Goal: Find specific page/section: Find specific page/section

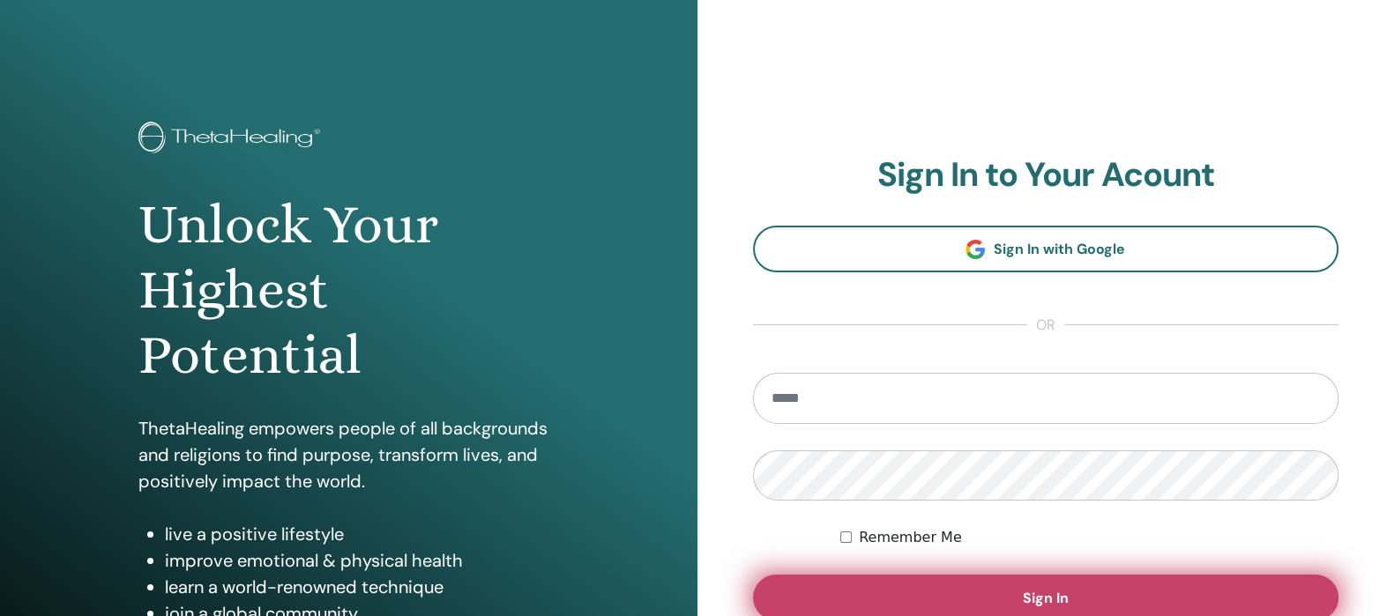
type input "**********"
click at [1036, 589] on span "Sign In" at bounding box center [1046, 598] width 46 height 19
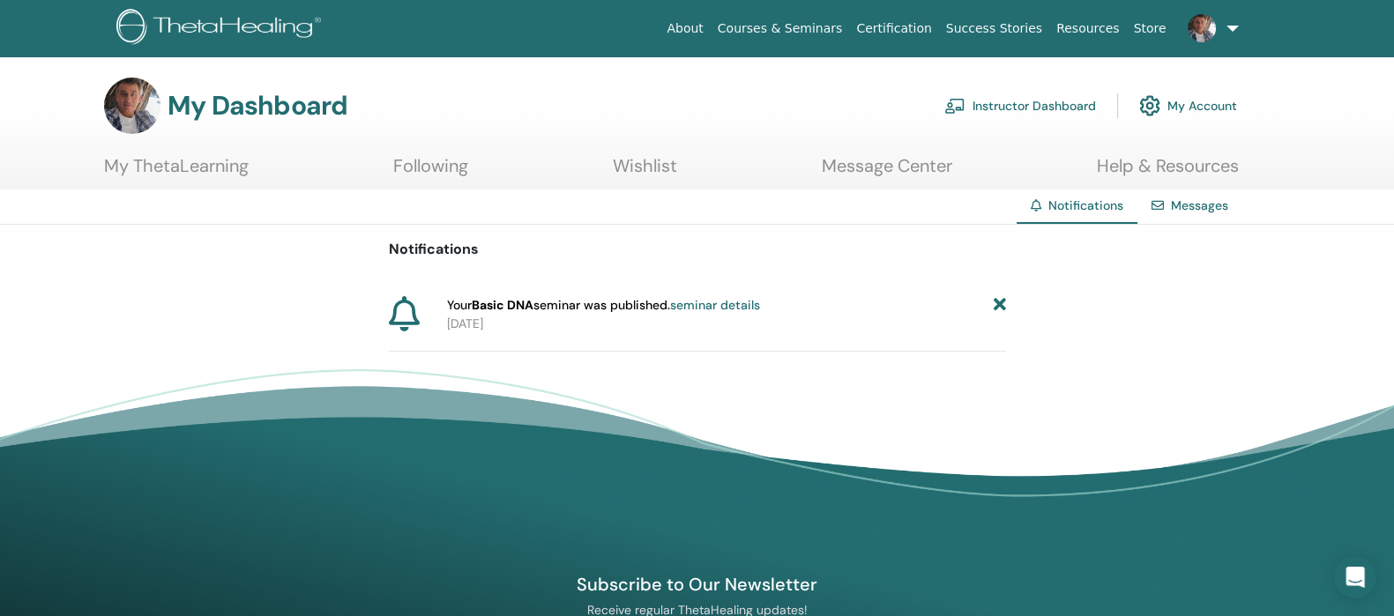
click at [1127, 167] on link "Help & Resources" at bounding box center [1168, 172] width 142 height 34
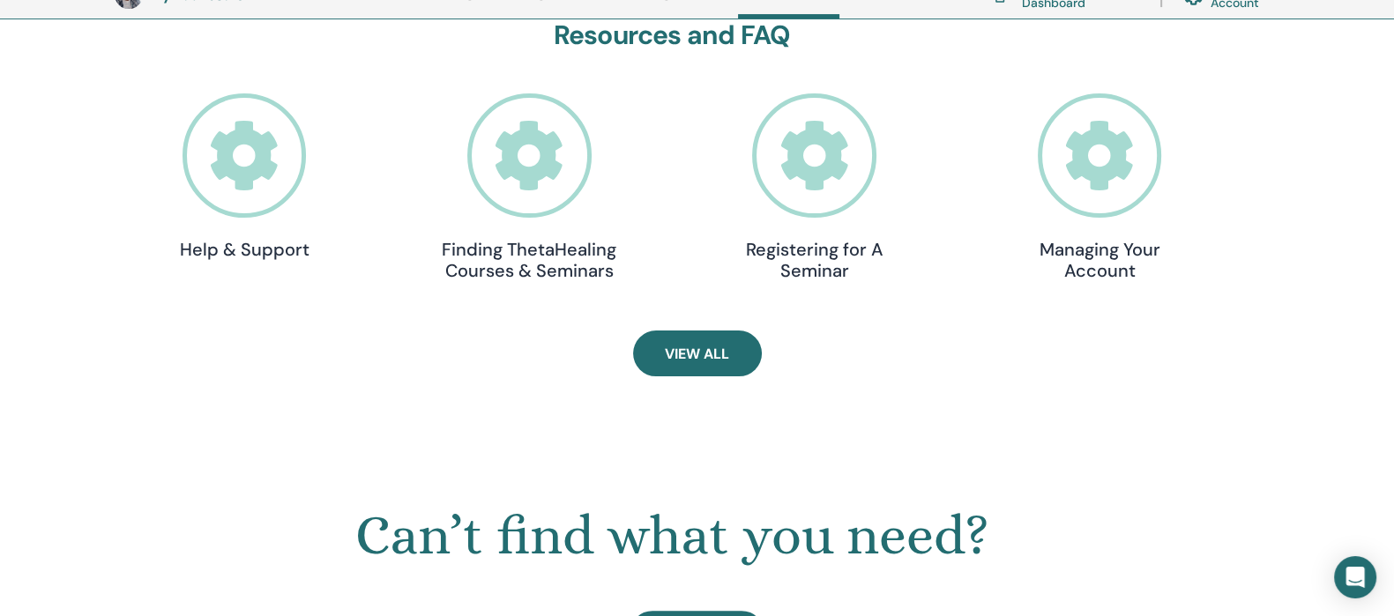
scroll to position [575, 0]
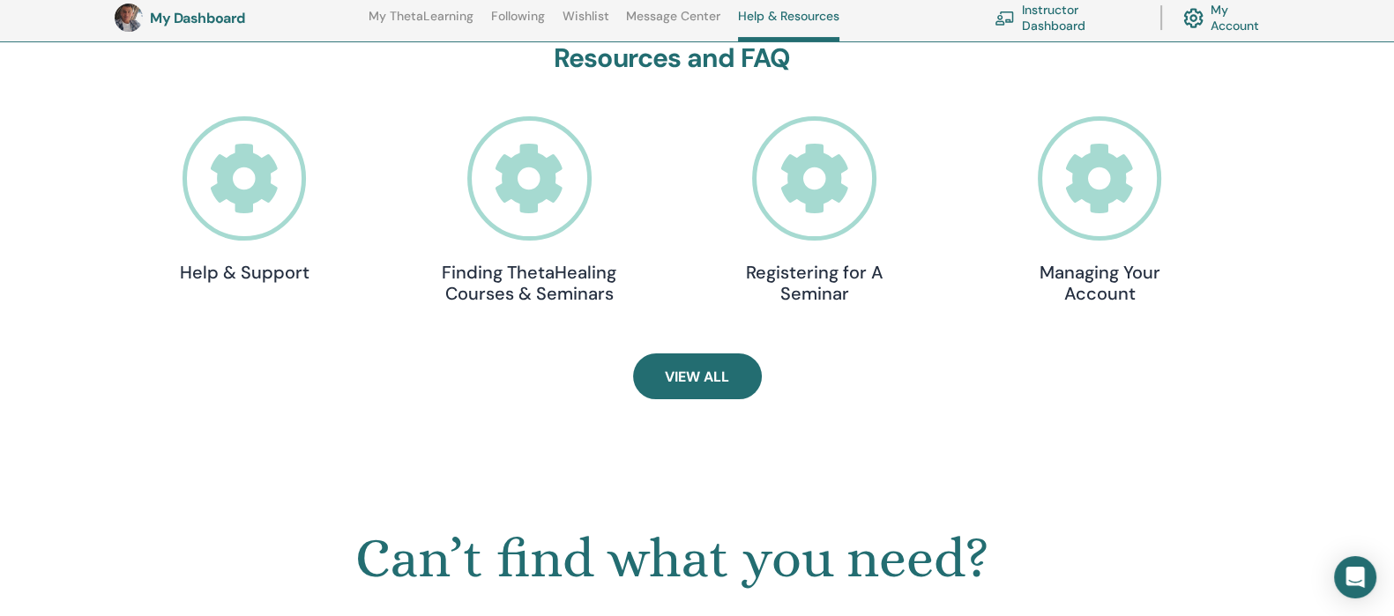
click at [538, 208] on icon at bounding box center [529, 178] width 124 height 124
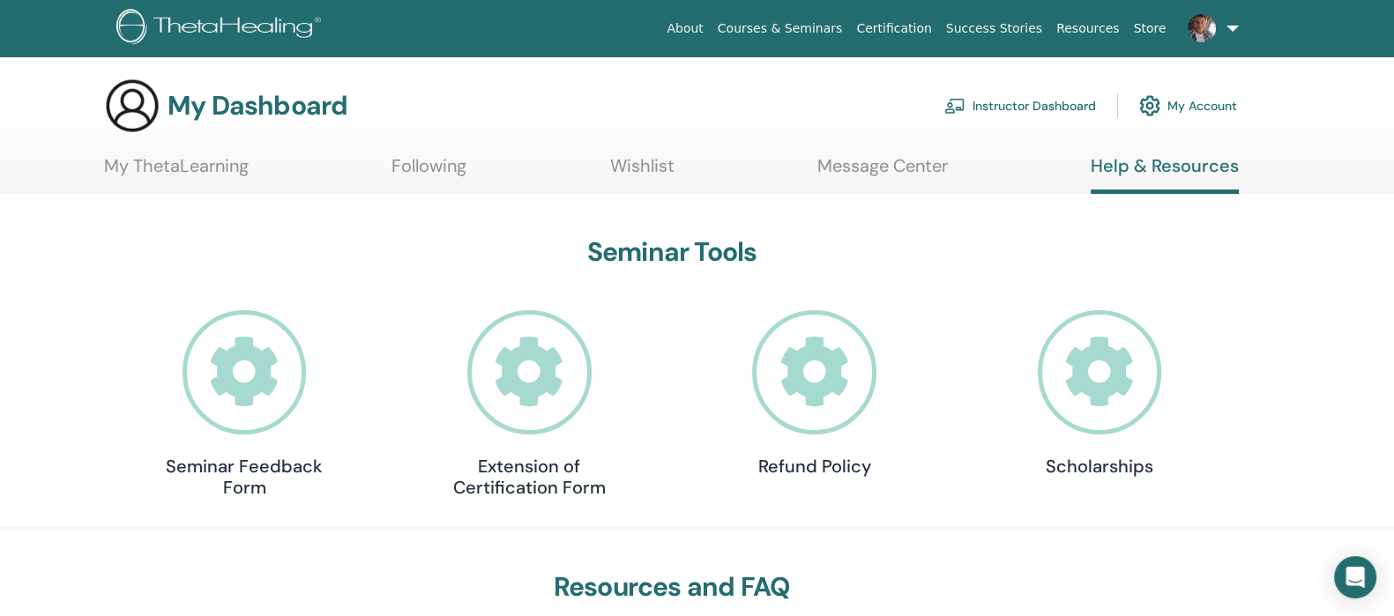
click at [182, 165] on link "My ThetaLearning" at bounding box center [176, 172] width 145 height 34
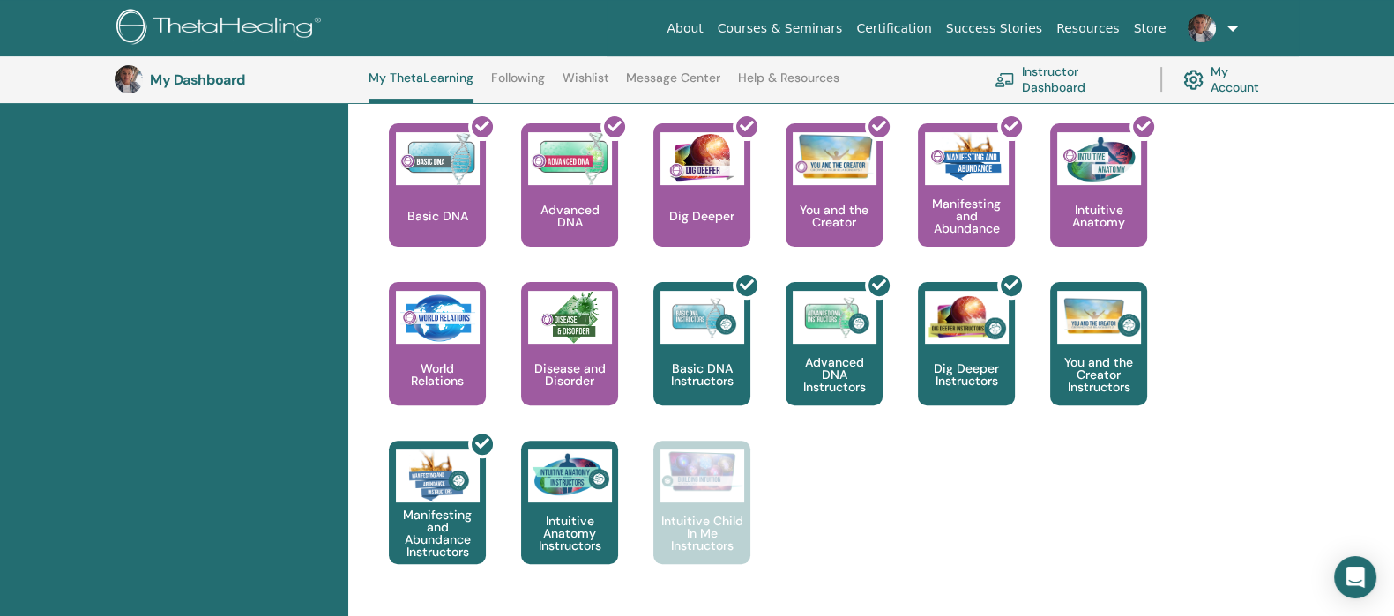
scroll to position [751, 0]
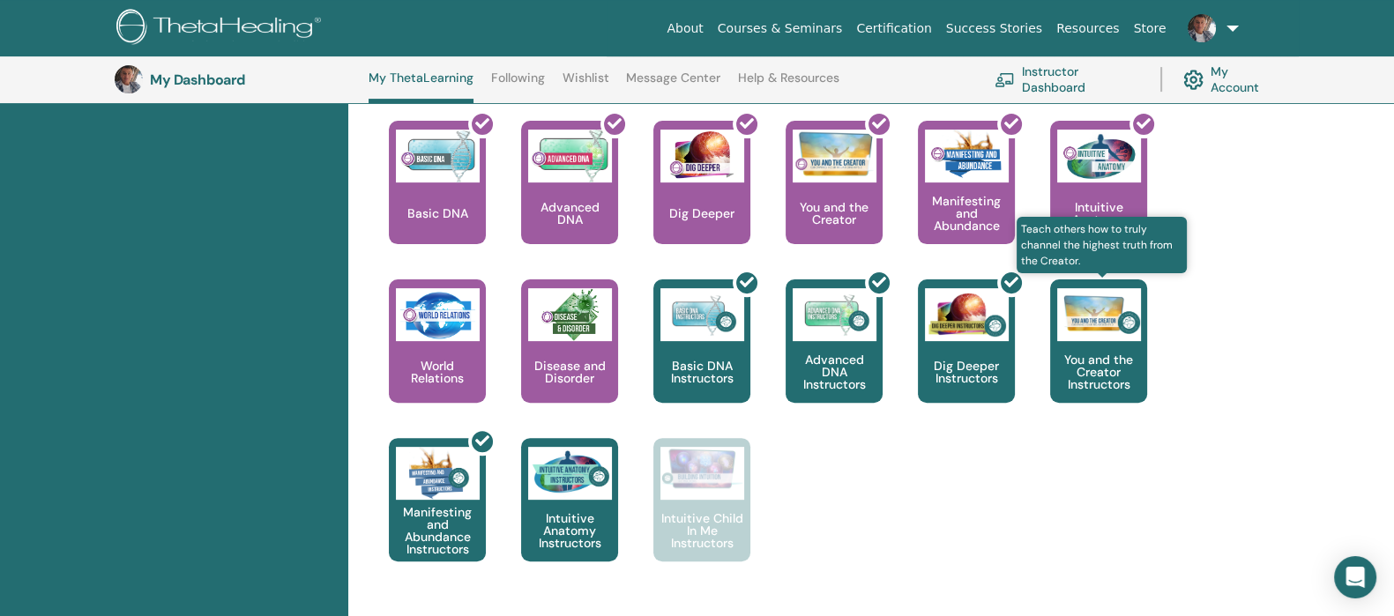
click at [1097, 358] on p "You and the Creator Instructors" at bounding box center [1098, 371] width 97 height 37
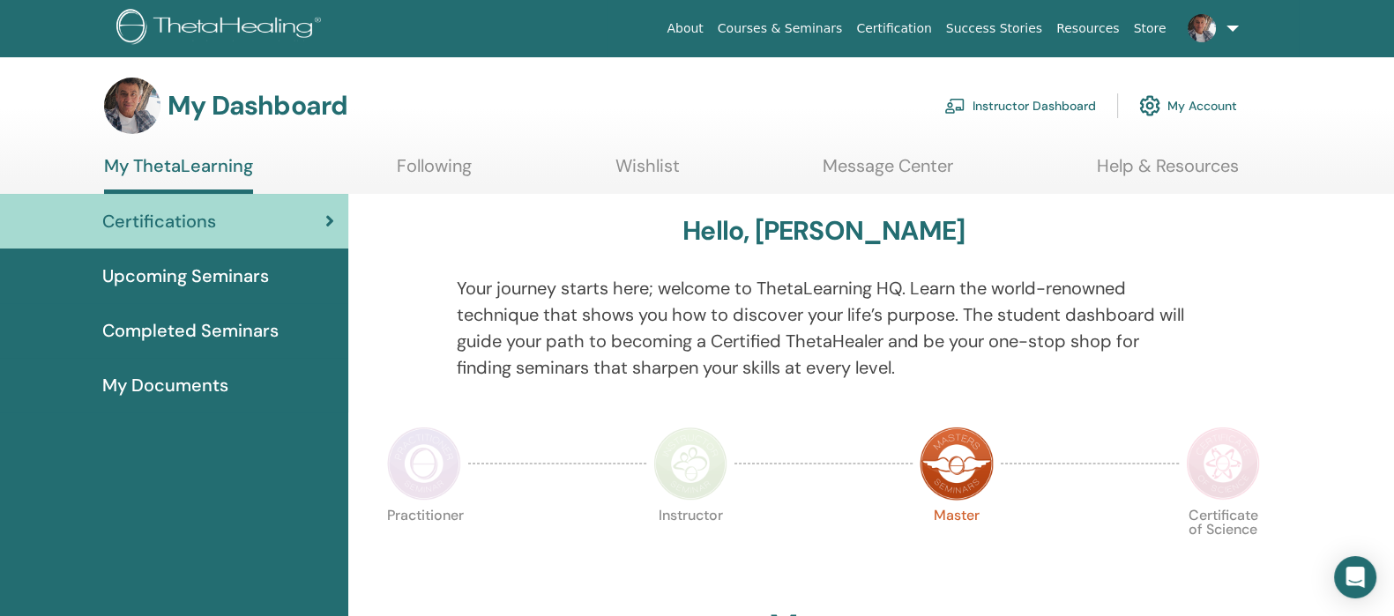
click at [986, 105] on link "Instructor Dashboard" at bounding box center [1020, 105] width 152 height 39
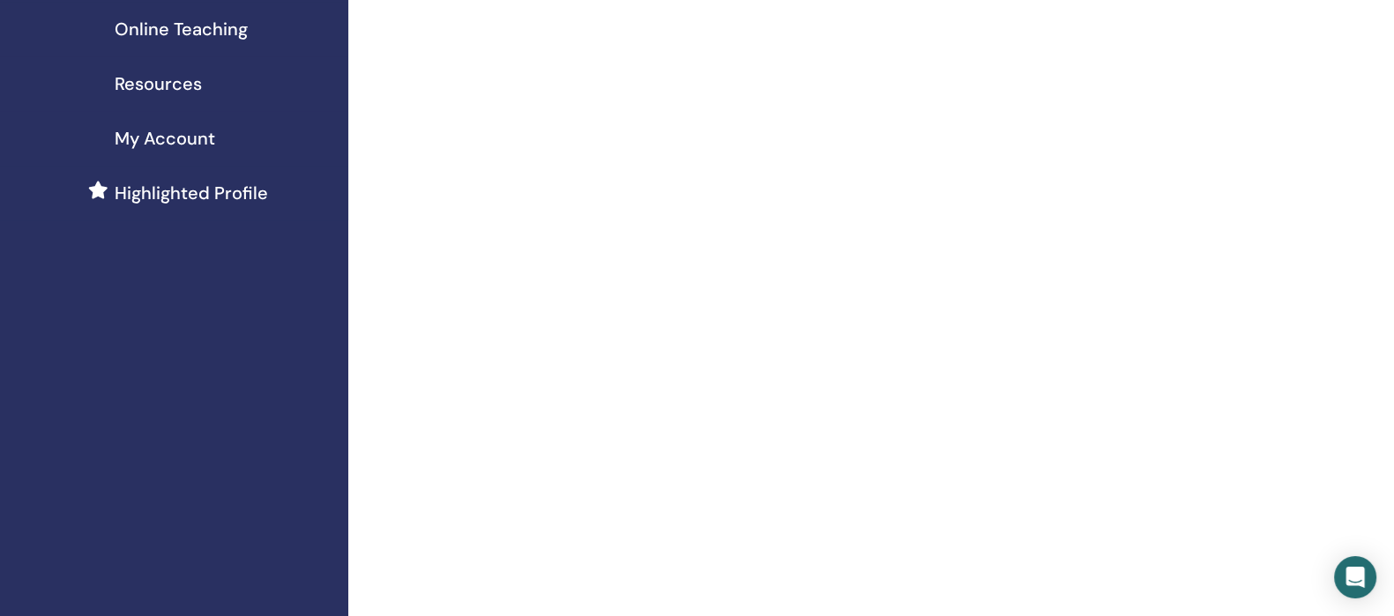
scroll to position [306, 0]
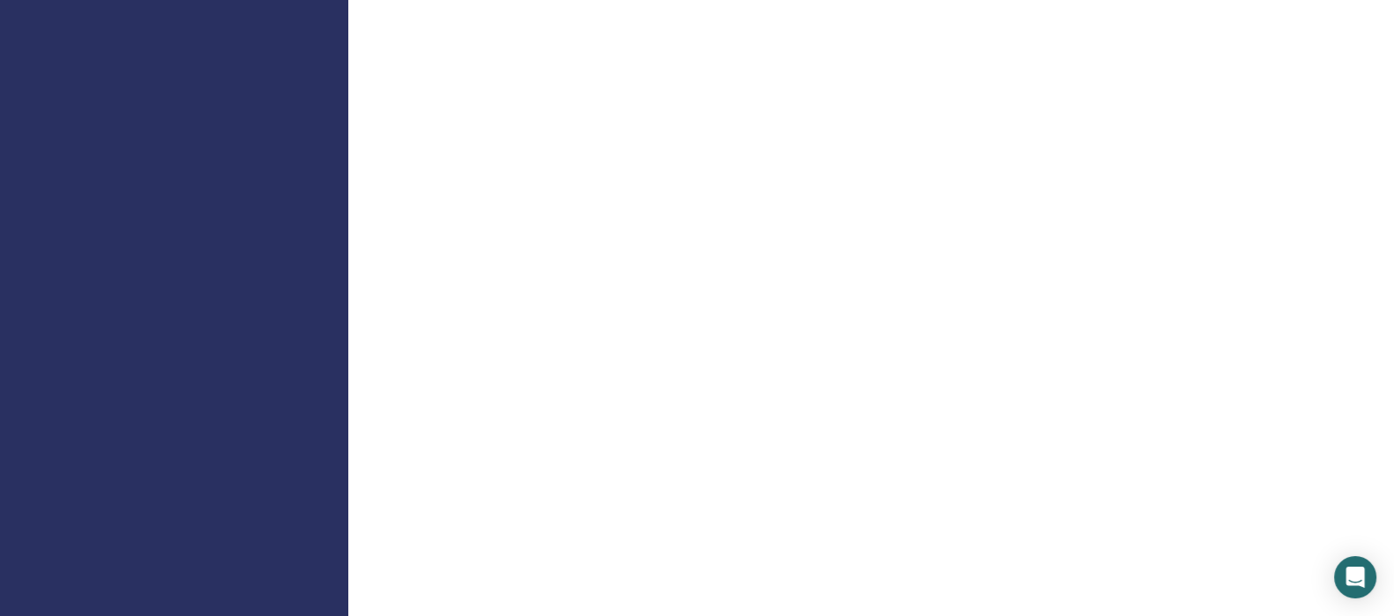
scroll to position [1011, 0]
